Goal: Information Seeking & Learning: Learn about a topic

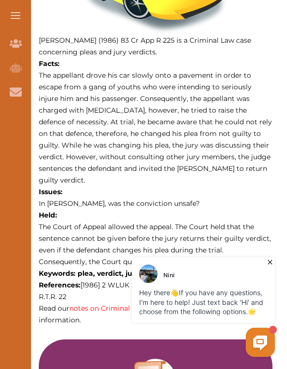
scroll to position [479, 0]
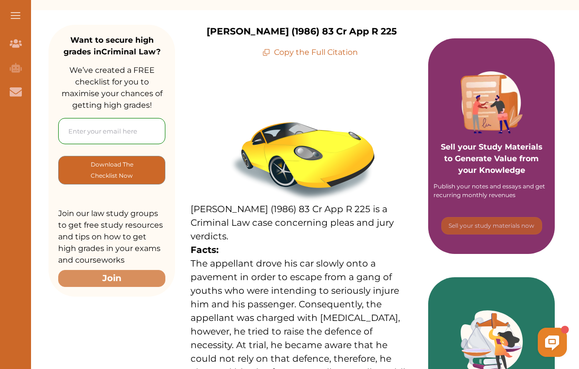
scroll to position [122, 0]
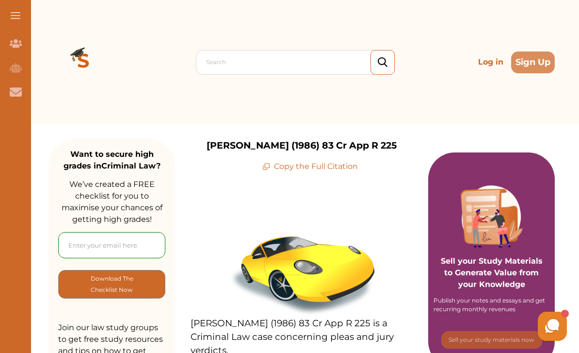
click at [369, 0] on div "Search Log in Sign Up" at bounding box center [302, 62] width 507 height 124
